Goal: Task Accomplishment & Management: Use online tool/utility

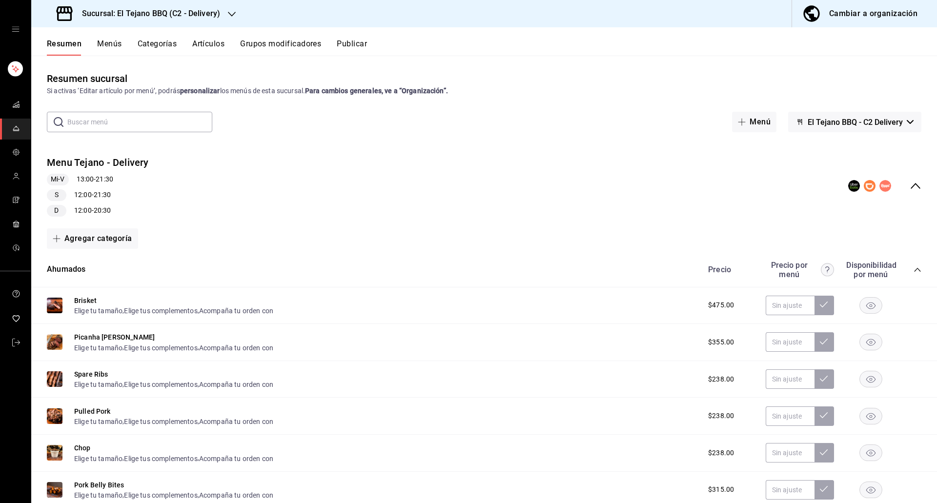
scroll to position [74, 0]
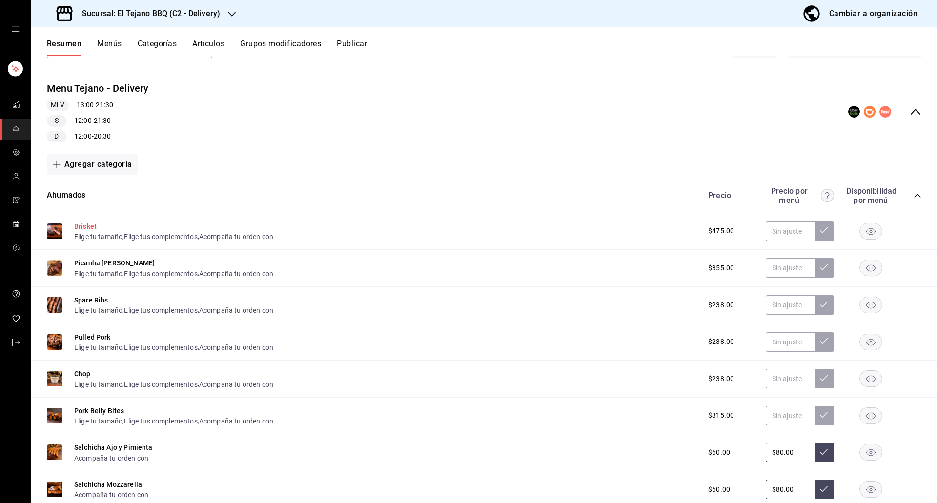
click at [90, 226] on button "Brisket" at bounding box center [85, 226] width 22 height 10
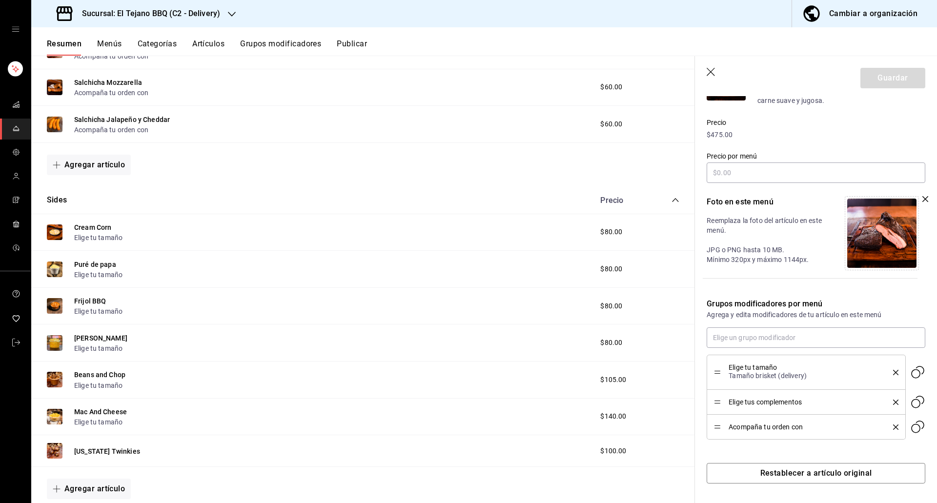
scroll to position [675, 0]
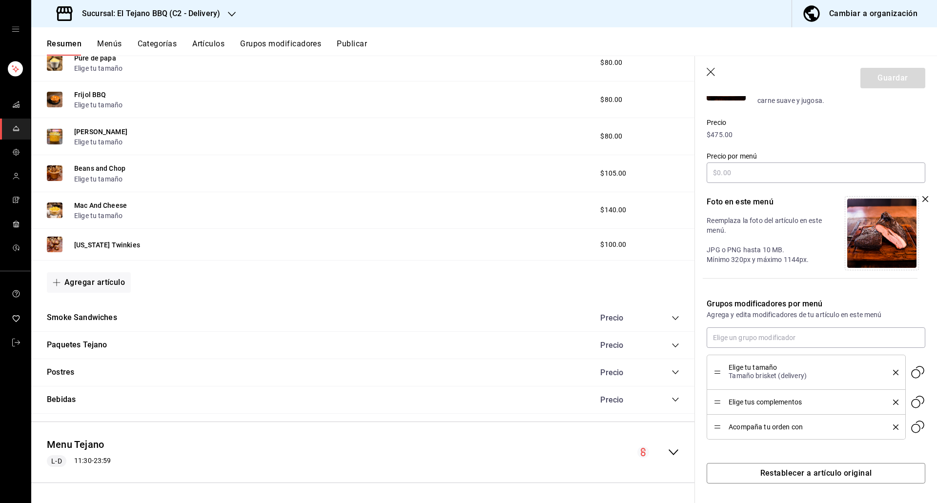
click at [671, 316] on icon "collapse-category-row" at bounding box center [675, 318] width 8 height 8
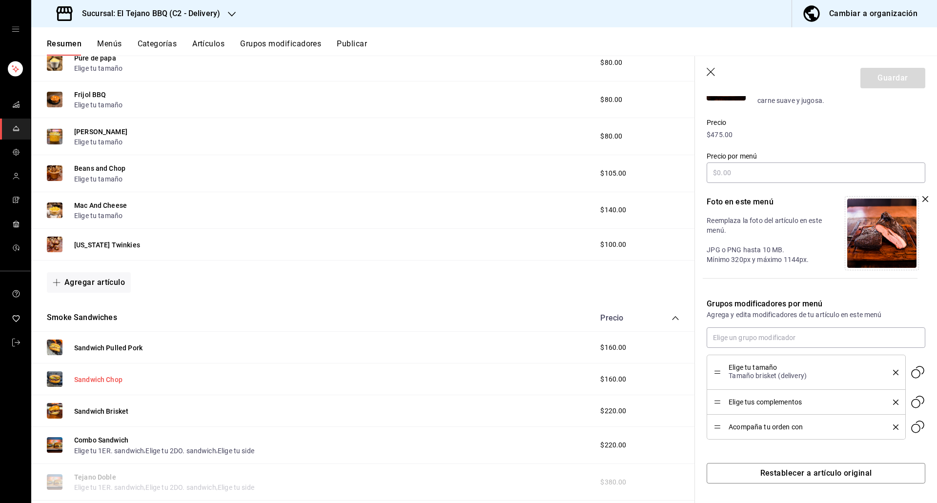
click at [108, 376] on button "Sandwich Chop" at bounding box center [98, 380] width 48 height 10
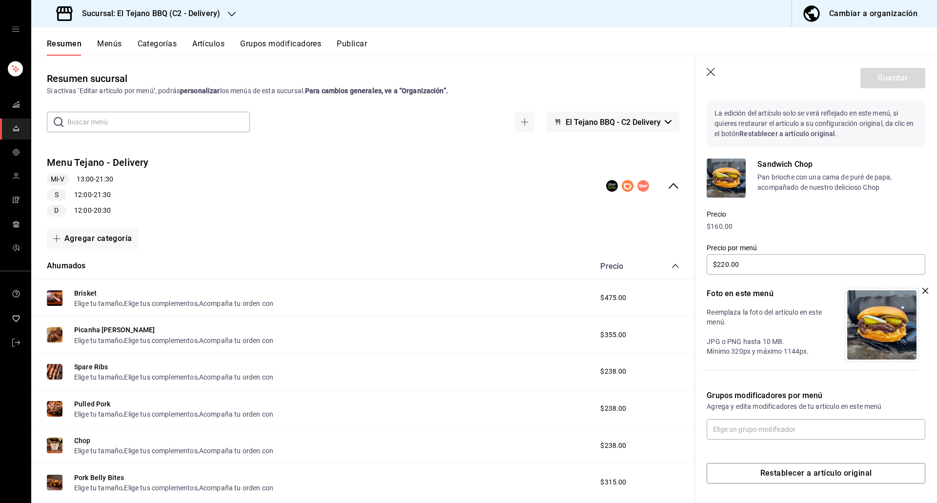
click at [668, 192] on div "Menu Tejano - Delivery Mi-V 13:00 - 21:30 S 12:00 - 21:30 D 12:00 - 20:30" at bounding box center [362, 186] width 663 height 77
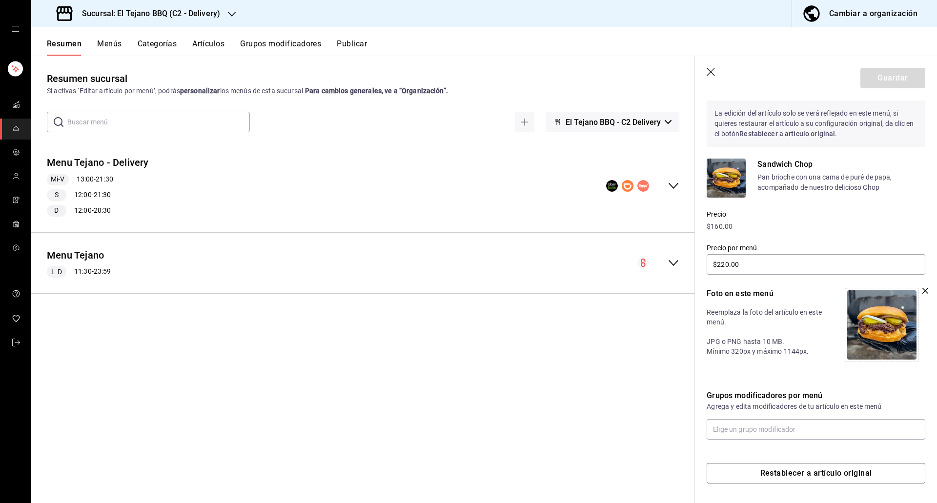
click at [674, 273] on div "Menu Tejano L-D 11:30 - 23:59" at bounding box center [362, 262] width 663 height 45
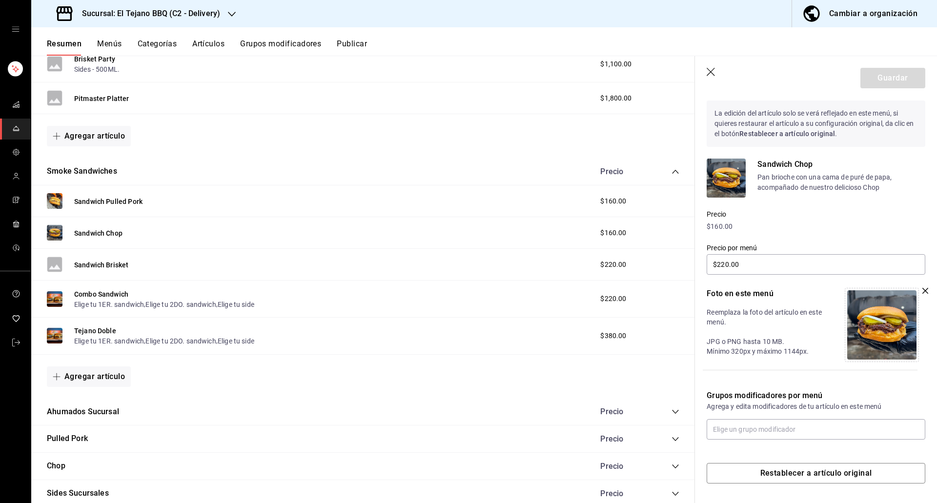
scroll to position [439, 0]
click at [85, 372] on button "Agregar artículo" at bounding box center [89, 375] width 84 height 20
click at [97, 405] on li "Artículo existente" at bounding box center [85, 401] width 77 height 24
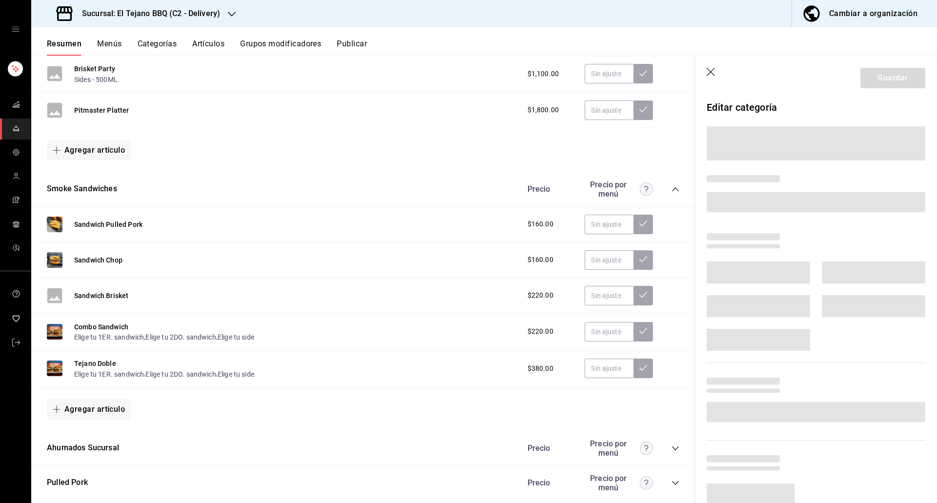
scroll to position [450, 0]
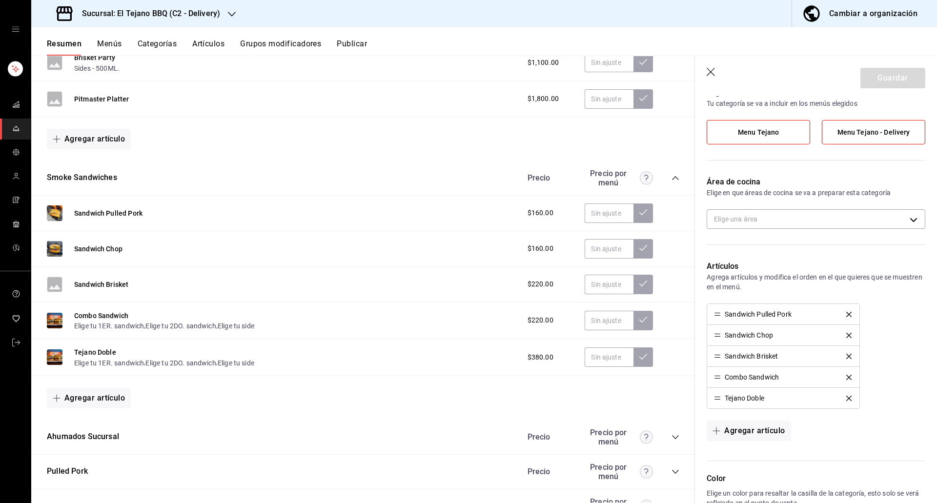
type input "23fecfa1-b8c8-4c93-9c57-af977d915cf5"
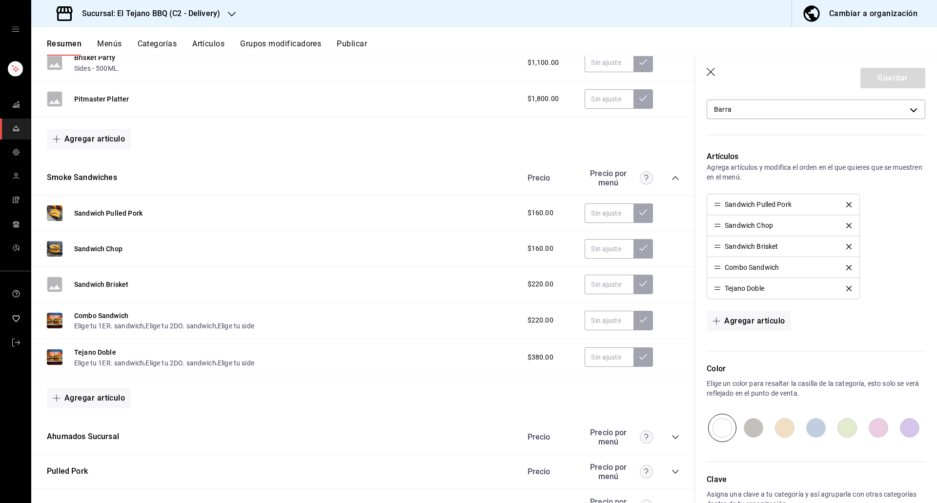
scroll to position [197, 0]
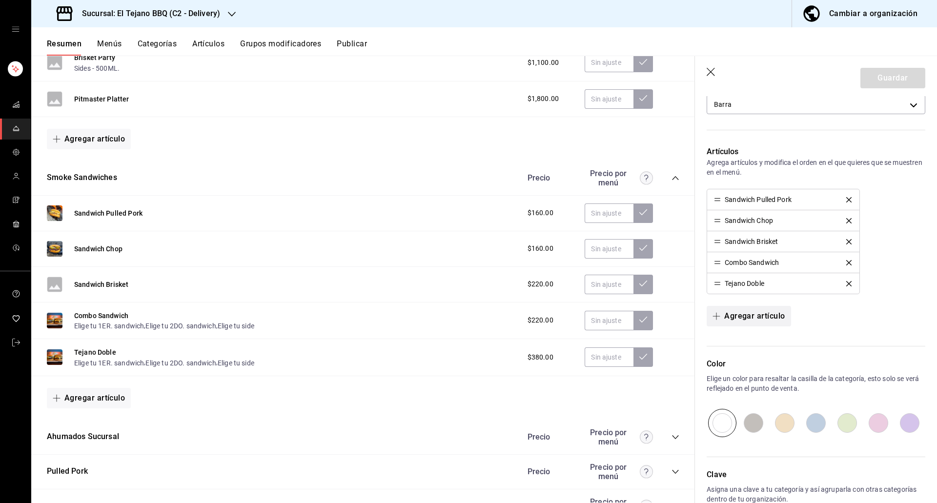
click at [741, 310] on button "Agregar artículo" at bounding box center [748, 316] width 84 height 20
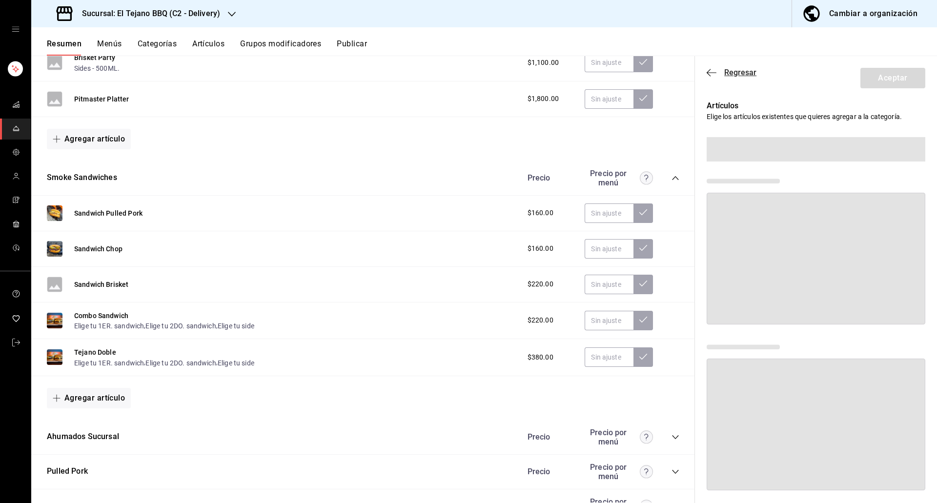
click at [710, 70] on icon "button" at bounding box center [711, 72] width 10 height 9
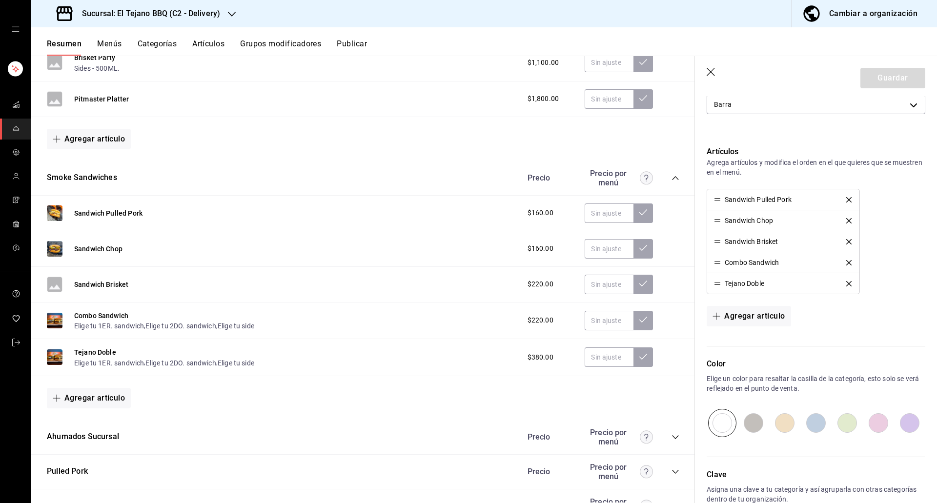
click at [710, 70] on icon "button" at bounding box center [711, 73] width 10 height 10
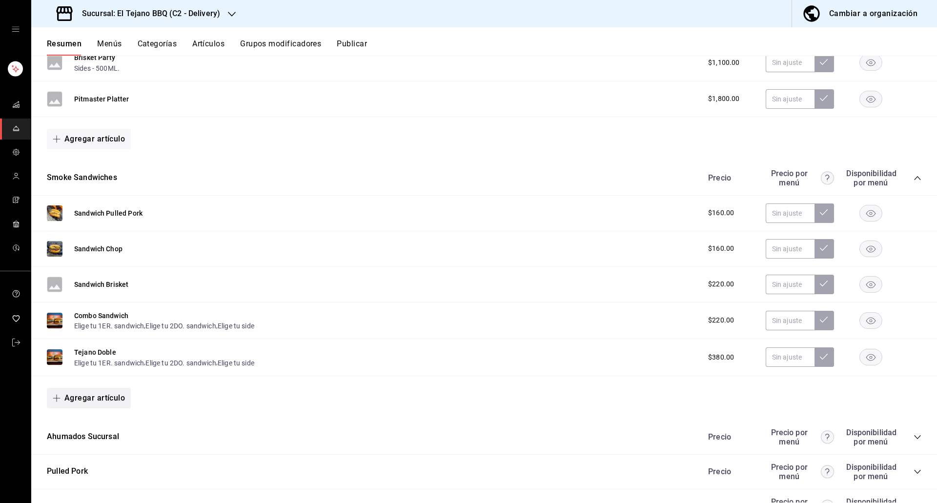
click at [78, 396] on button "Agregar artículo" at bounding box center [89, 398] width 84 height 20
click at [104, 447] on li "Artículo nuevo" at bounding box center [85, 448] width 77 height 24
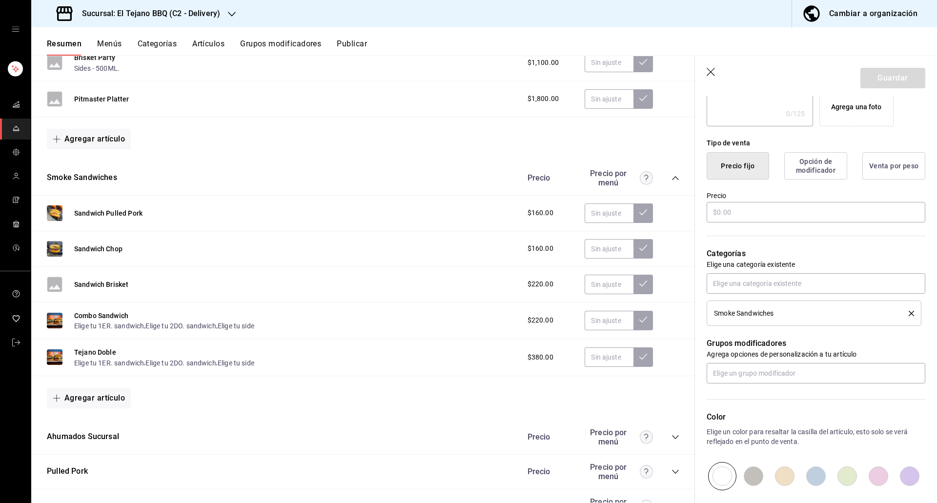
scroll to position [199, 0]
click at [822, 168] on button "Opción de modificador" at bounding box center [815, 166] width 63 height 27
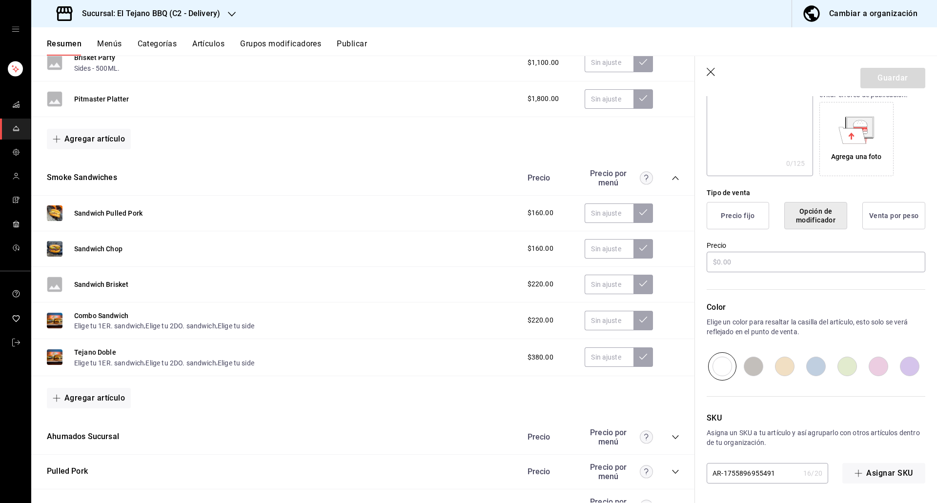
click at [877, 217] on button "Venta por peso" at bounding box center [893, 215] width 63 height 27
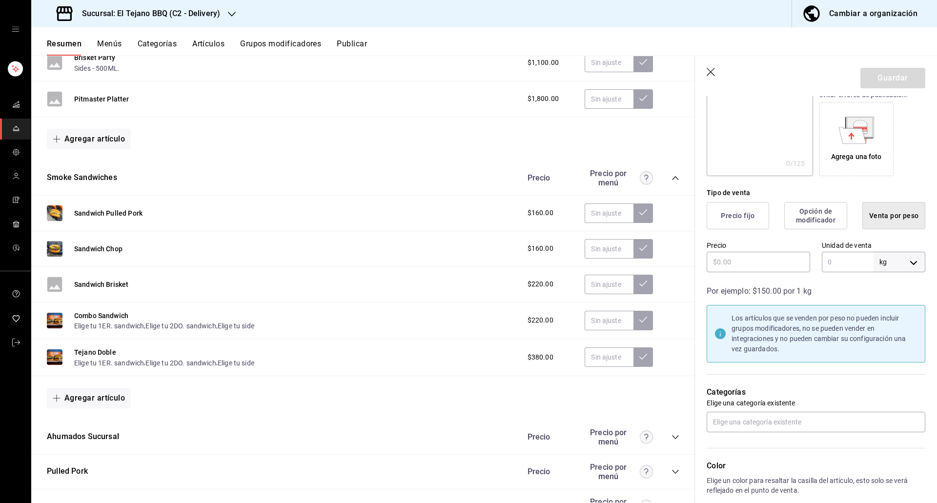
click at [729, 214] on button "Precio fijo" at bounding box center [737, 215] width 62 height 27
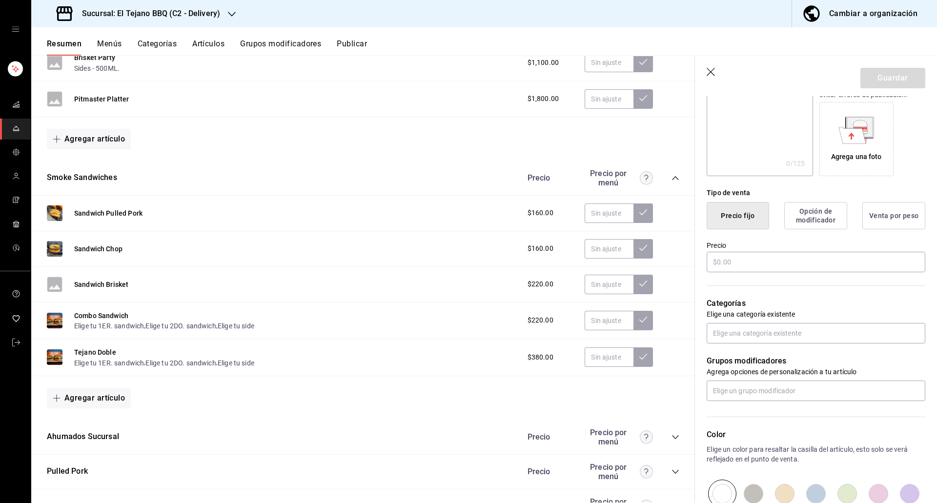
click at [814, 228] on button "Opción de modificador" at bounding box center [815, 215] width 63 height 27
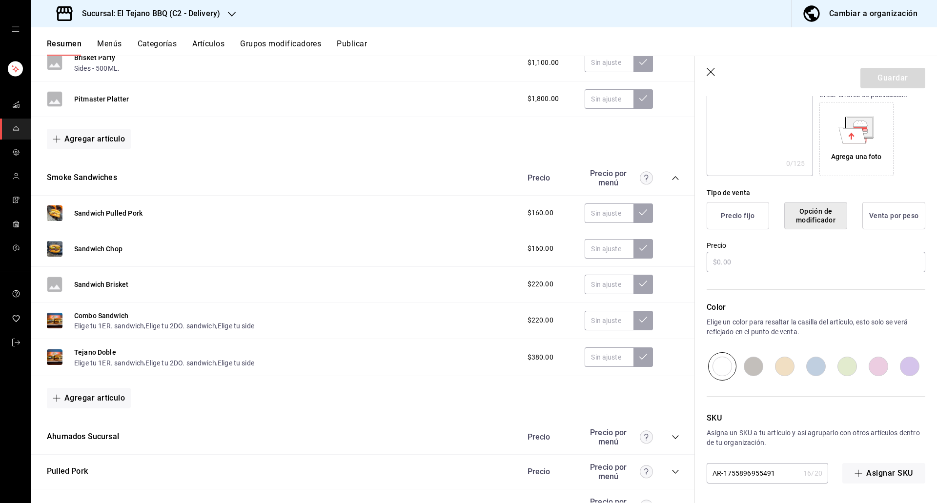
click at [723, 221] on button "Precio fijo" at bounding box center [737, 215] width 62 height 27
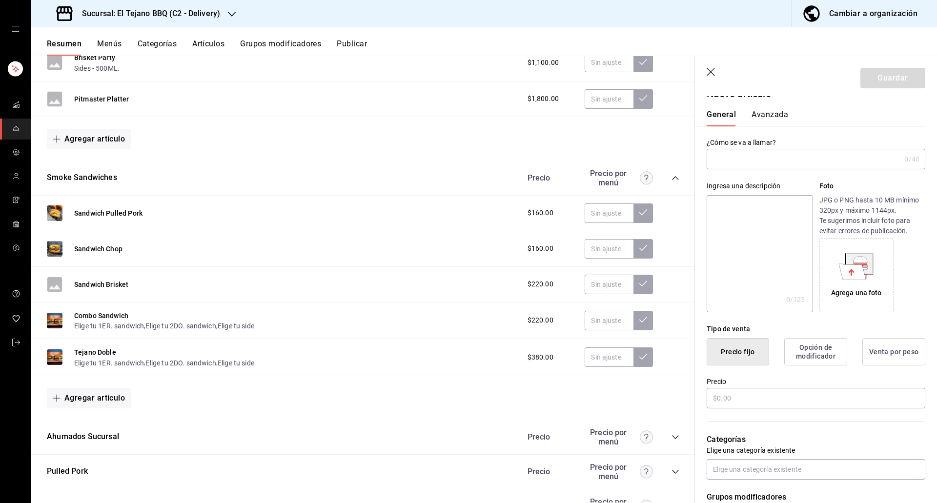
scroll to position [0, 0]
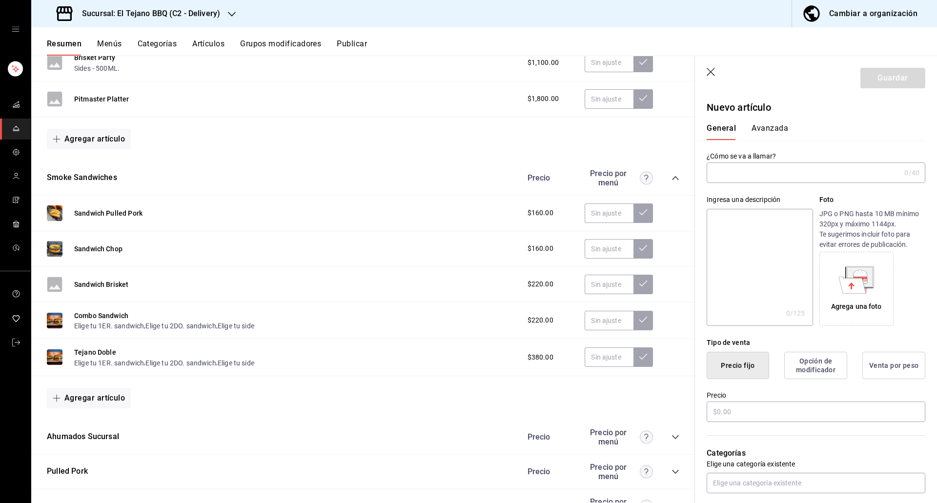
click at [781, 133] on button "Avanzada" at bounding box center [769, 131] width 37 height 17
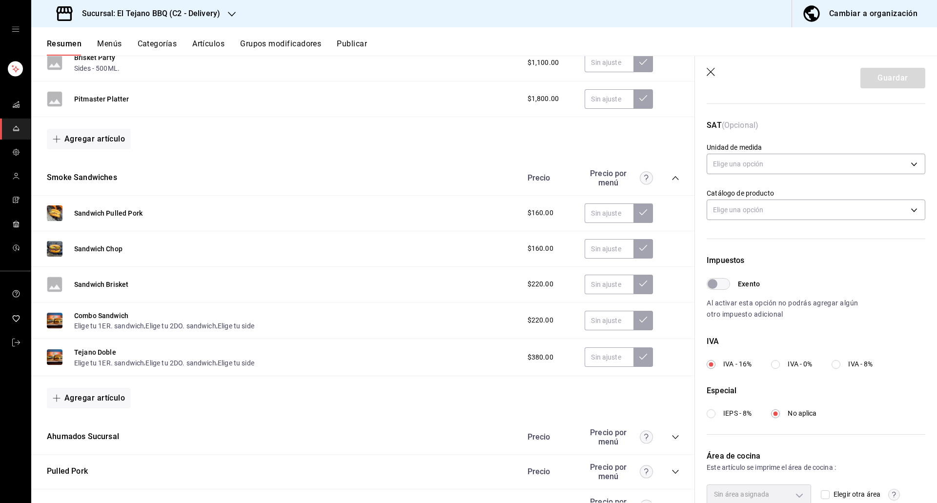
scroll to position [138, 0]
click at [715, 291] on div "Exento Al activar esta opción no podrás agregar algún otro impuesto adicional" at bounding box center [815, 300] width 219 height 42
click at [717, 285] on input "Exento" at bounding box center [712, 285] width 35 height 12
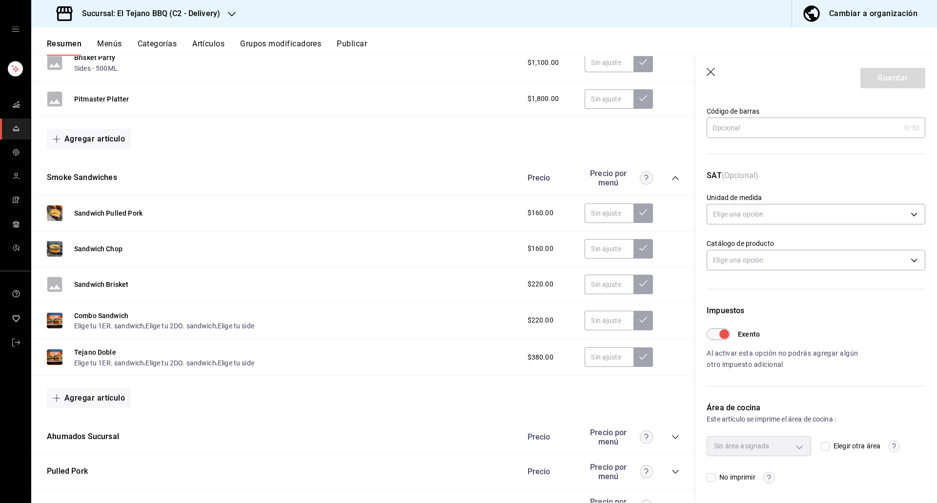
scroll to position [88, 0]
click at [721, 336] on input "Exento" at bounding box center [723, 334] width 35 height 12
checkbox input "false"
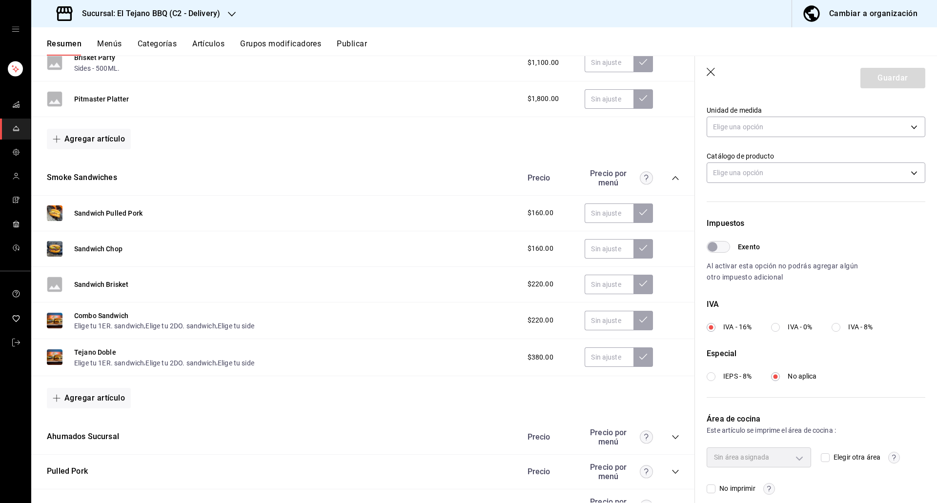
scroll to position [175, 0]
click at [714, 69] on icon "button" at bounding box center [711, 73] width 10 height 10
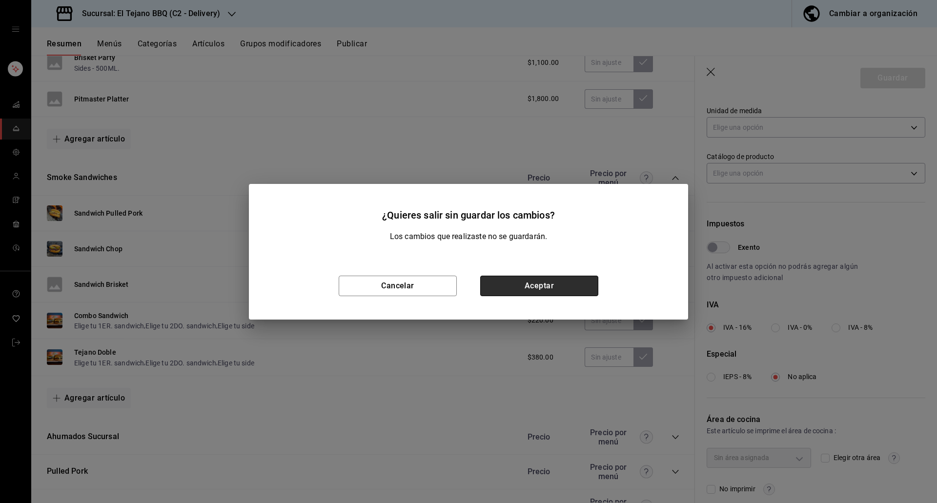
click at [517, 289] on button "Aceptar" at bounding box center [539, 286] width 118 height 20
